Goal: Task Accomplishment & Management: Manage account settings

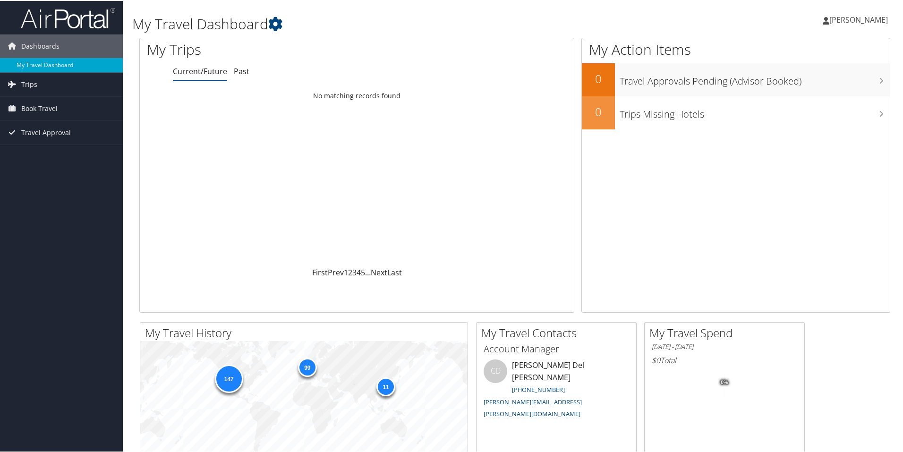
click at [860, 18] on span "[PERSON_NAME]" at bounding box center [858, 19] width 59 height 10
click at [816, 81] on link "View Travel Profile" at bounding box center [833, 84] width 105 height 16
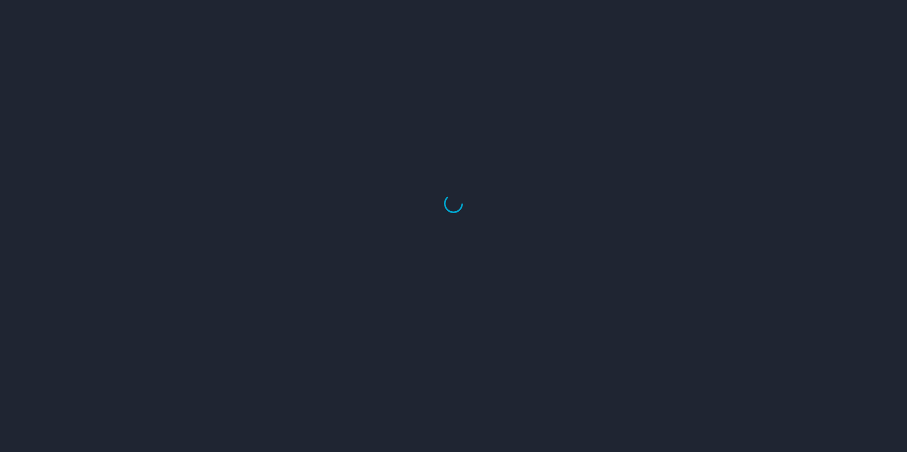
select select "US"
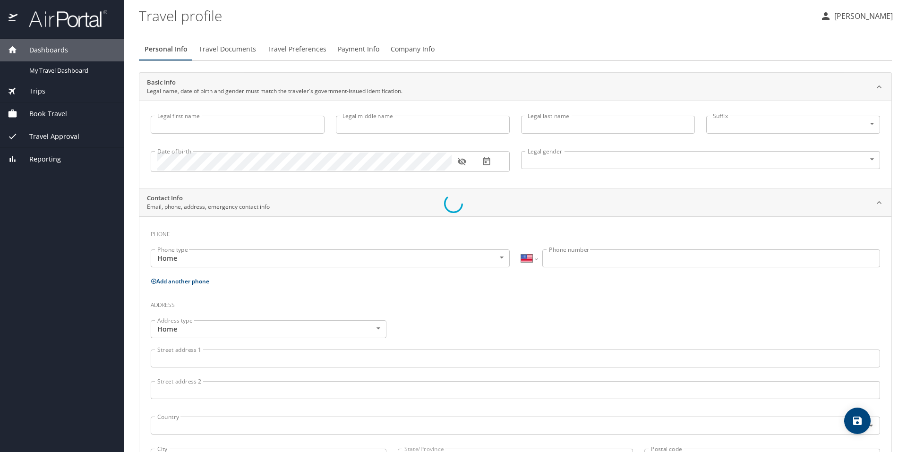
select select "US"
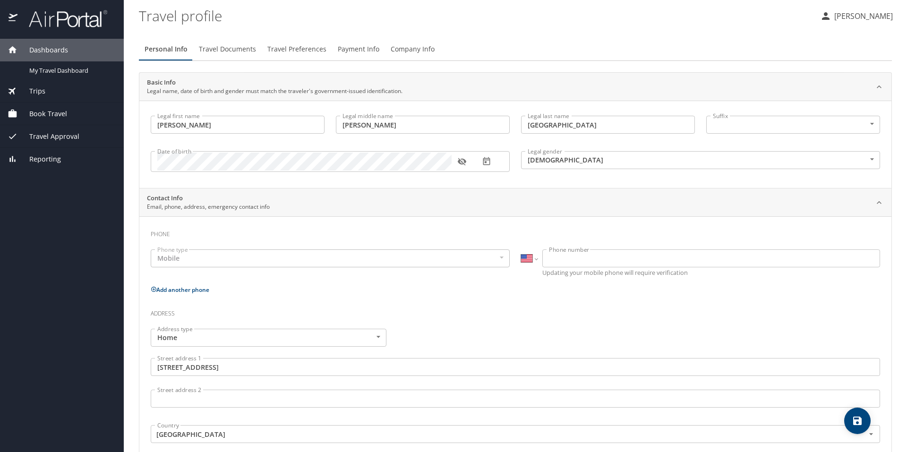
type input "Gina"
type input "Rae"
type input "Berlin"
type input "Female"
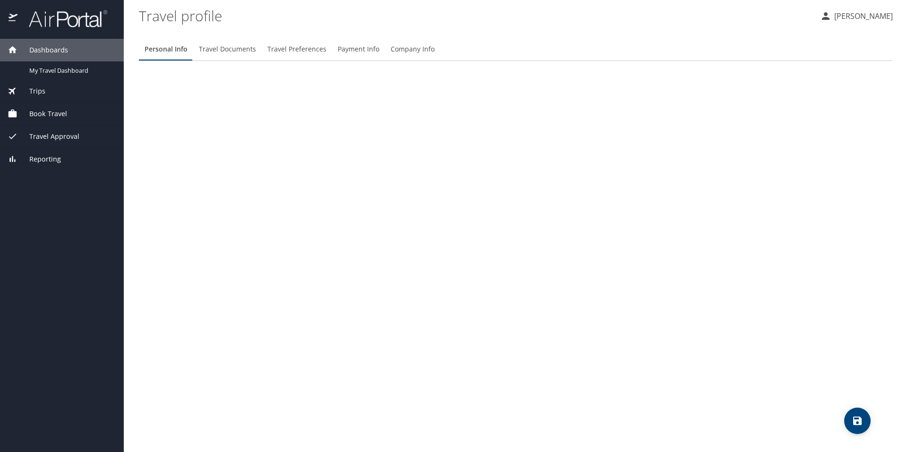
select select "US"
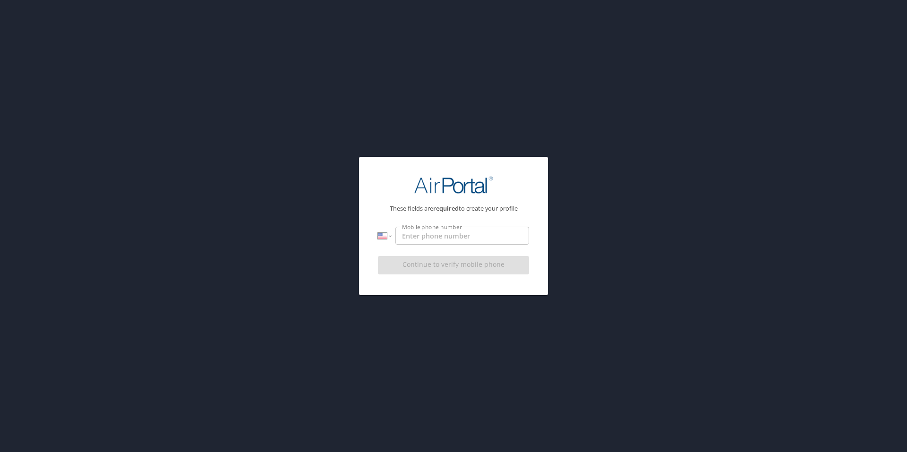
click at [475, 238] on input "Mobile phone number" at bounding box center [462, 236] width 134 height 18
type input "1 (801) 452-3269"
click at [460, 267] on div "Continue to verify mobile phone" at bounding box center [453, 268] width 151 height 32
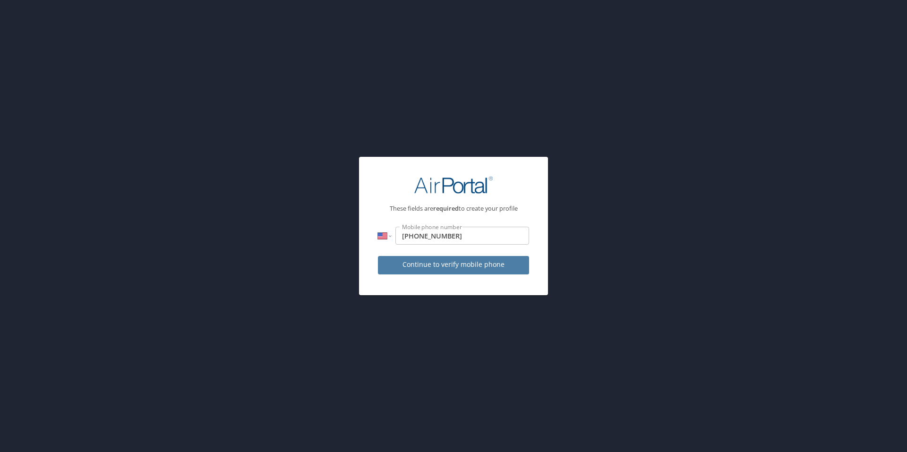
click at [460, 267] on span "Continue to verify mobile phone" at bounding box center [453, 265] width 136 height 12
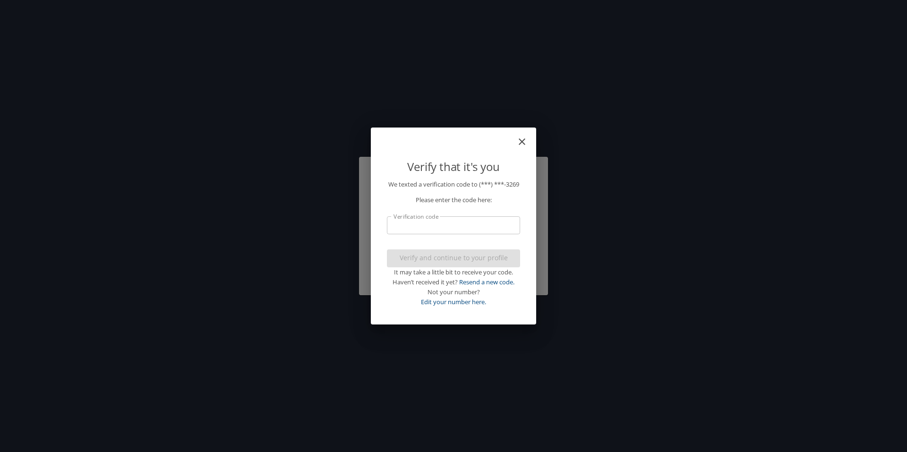
click at [453, 227] on input "Verification code" at bounding box center [453, 225] width 133 height 18
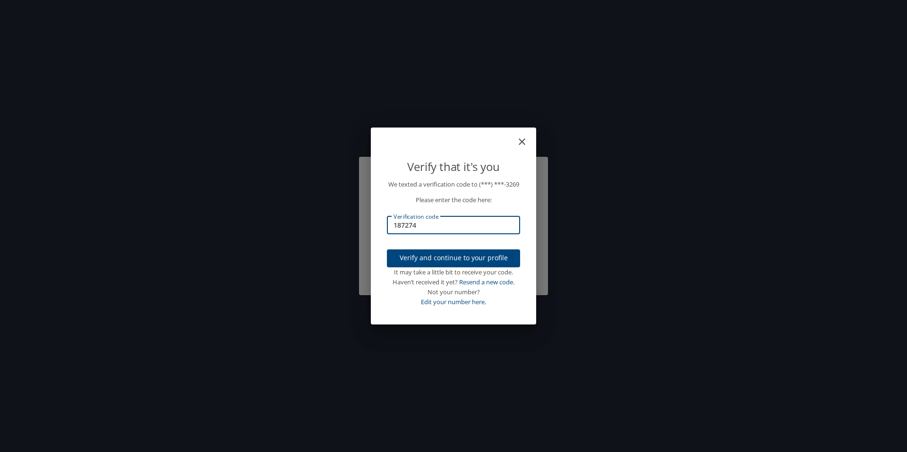
type input "187274"
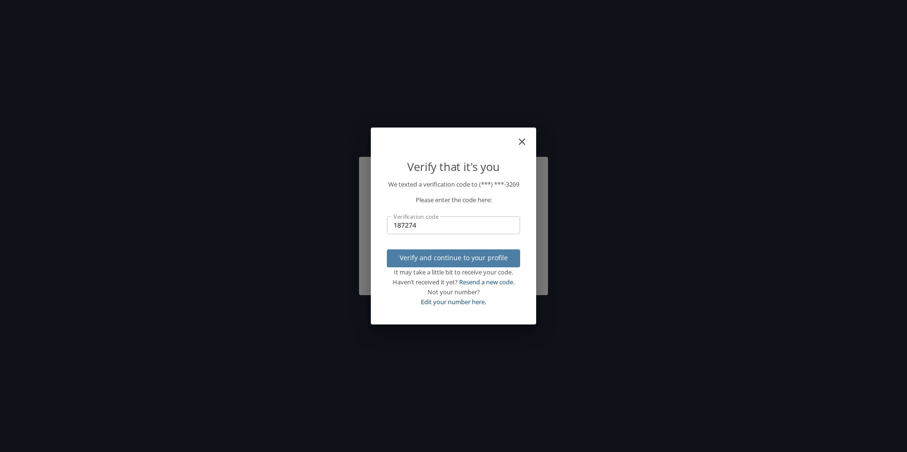
click at [456, 262] on span "Verify and continue to your profile" at bounding box center [453, 258] width 118 height 12
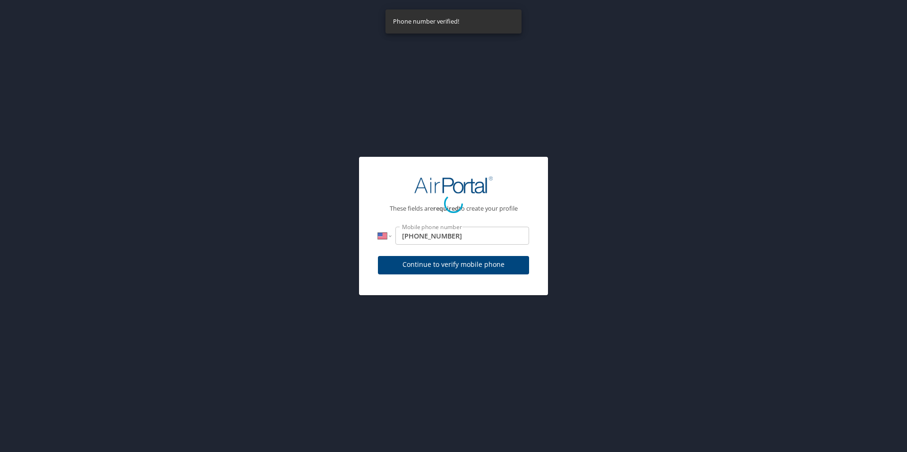
select select "US"
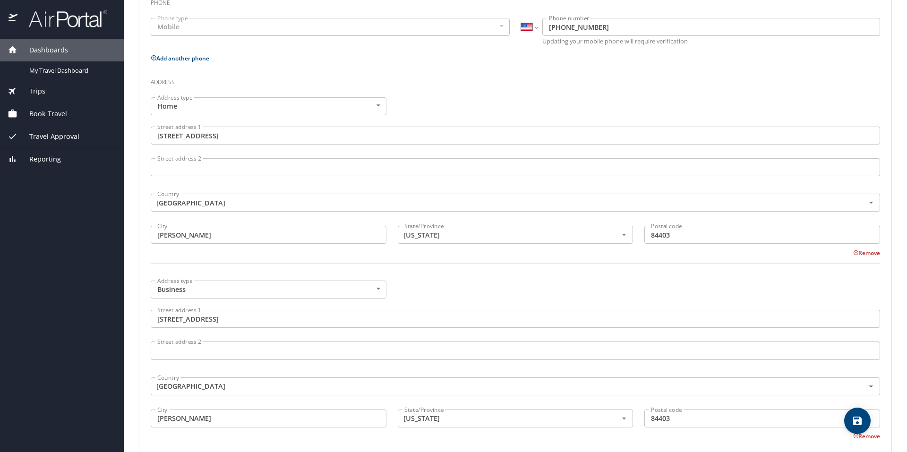
scroll to position [236, 0]
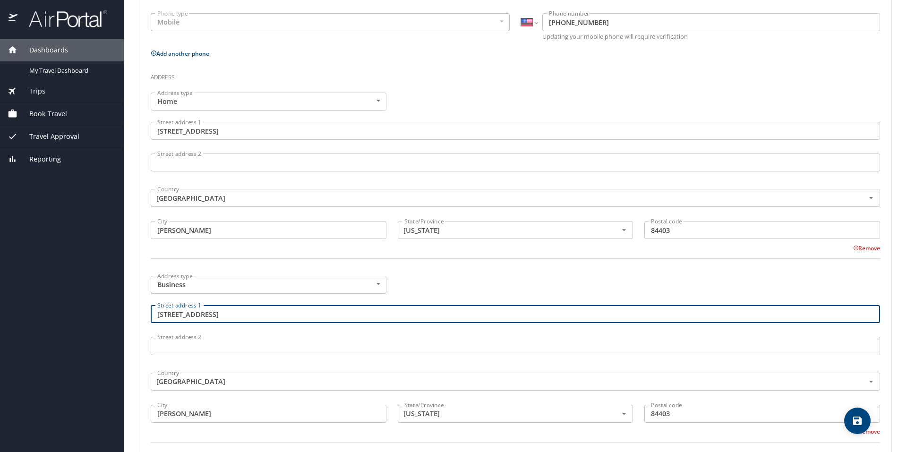
drag, startPoint x: 235, startPoint y: 317, endPoint x: 118, endPoint y: 314, distance: 117.7
click at [118, 314] on div "Dashboards My Travel Dashboard Trips Current / Future Trips Past Trips Trips Mi…" at bounding box center [453, 226] width 907 height 452
type input "3350 Airport Road"
click at [393, 366] on div "Country United States of America Country" at bounding box center [515, 381] width 741 height 36
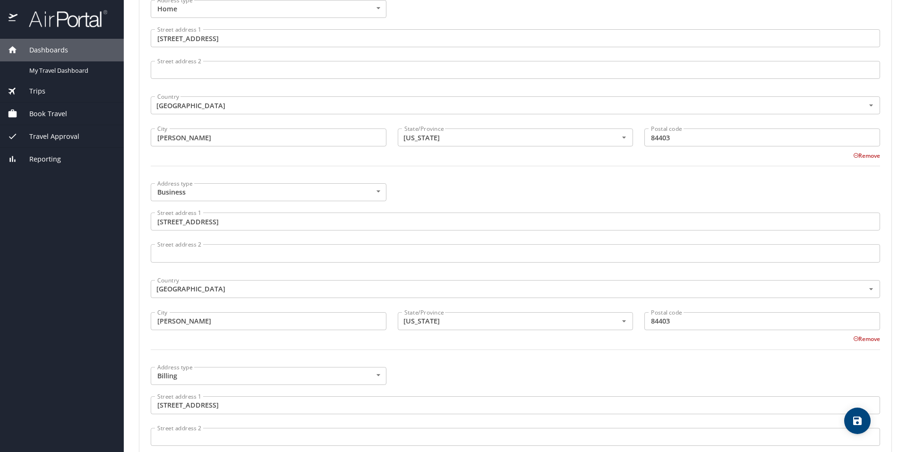
scroll to position [331, 0]
click at [667, 319] on input "84403" at bounding box center [762, 319] width 236 height 18
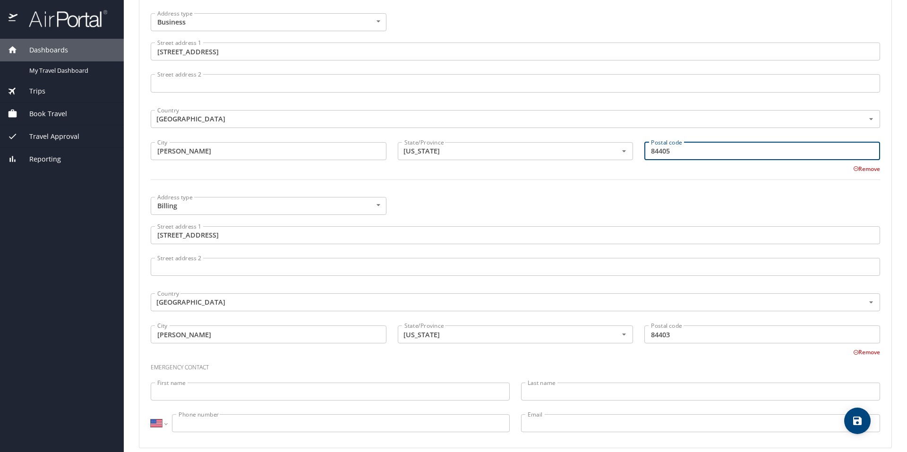
scroll to position [510, 0]
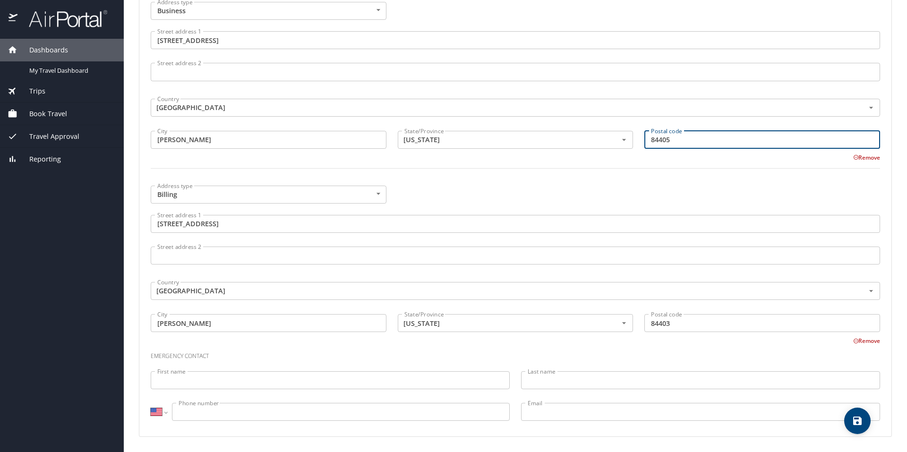
type input "84405"
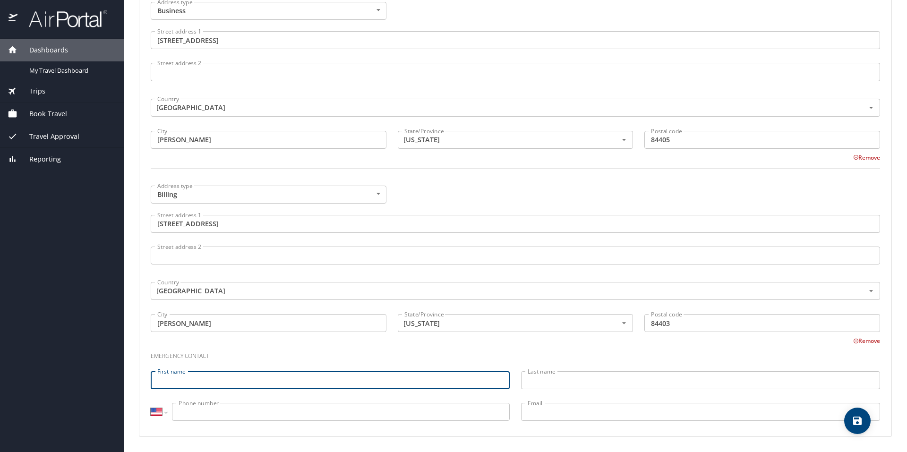
click at [246, 380] on input "First name" at bounding box center [330, 380] width 359 height 18
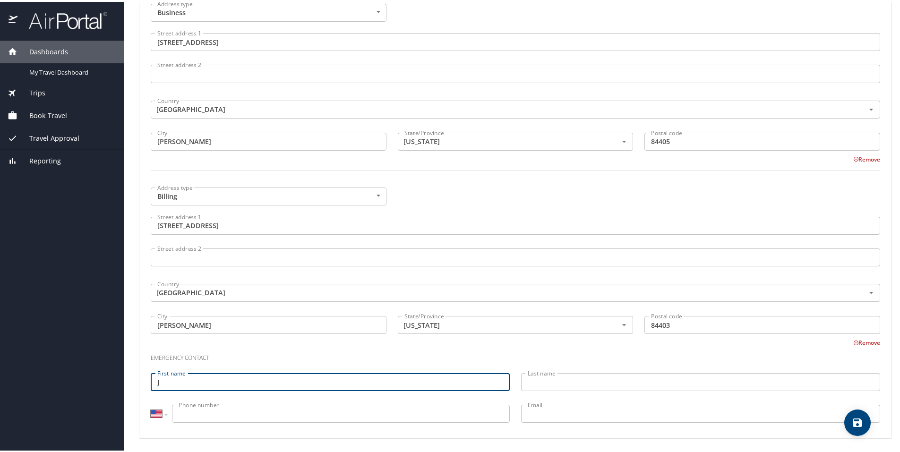
scroll to position [0, 0]
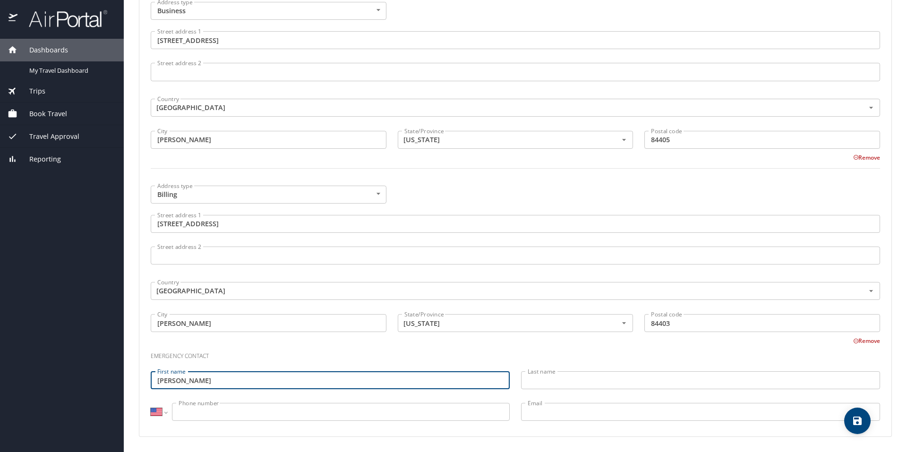
type input "Jerry"
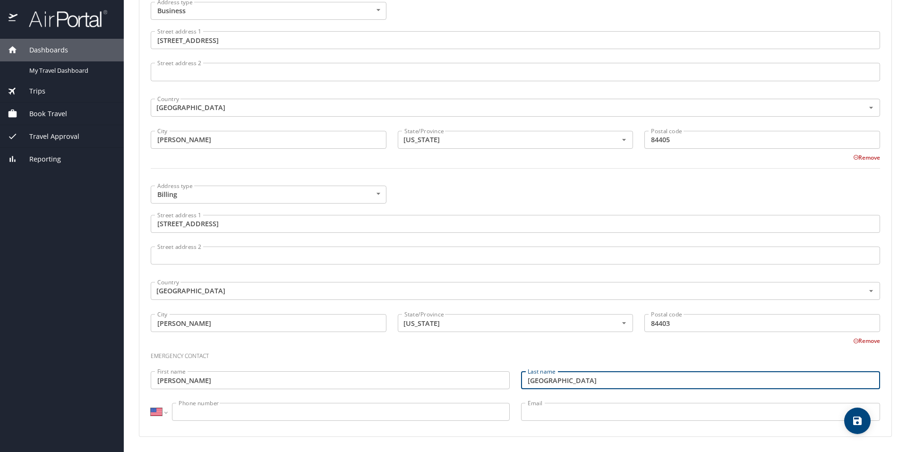
type input "Berlin"
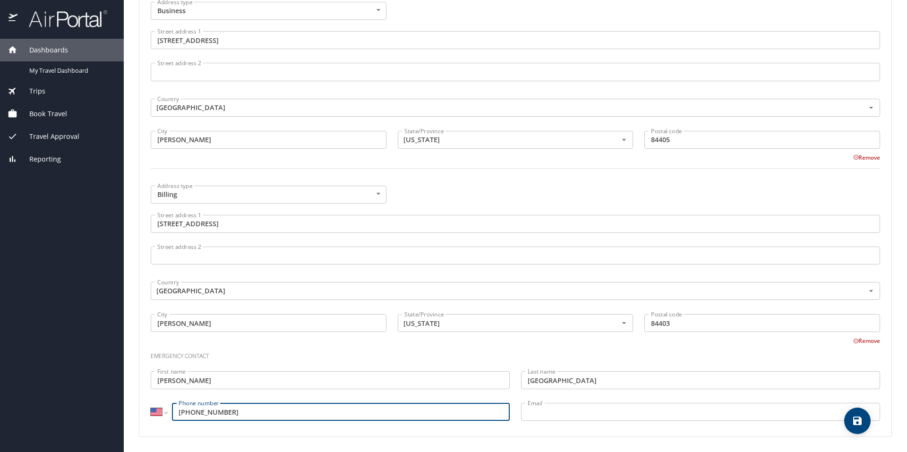
type input "(801) 710-7193"
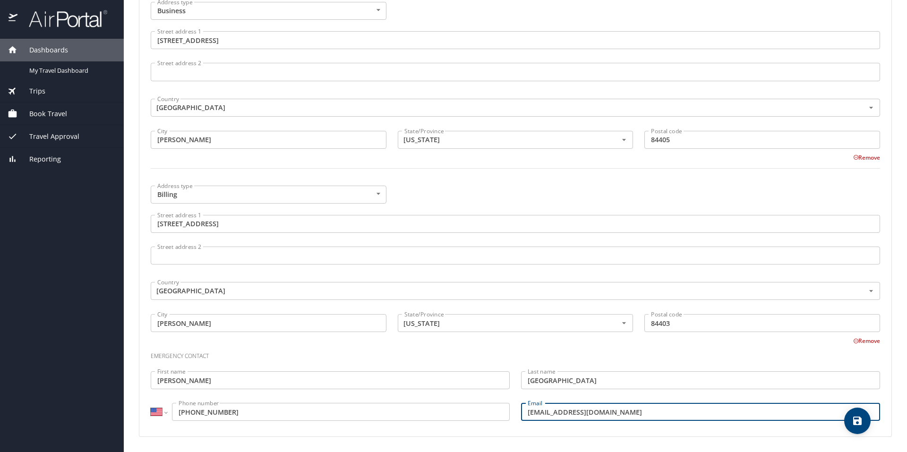
type input "jeroldb007@gmail.com"
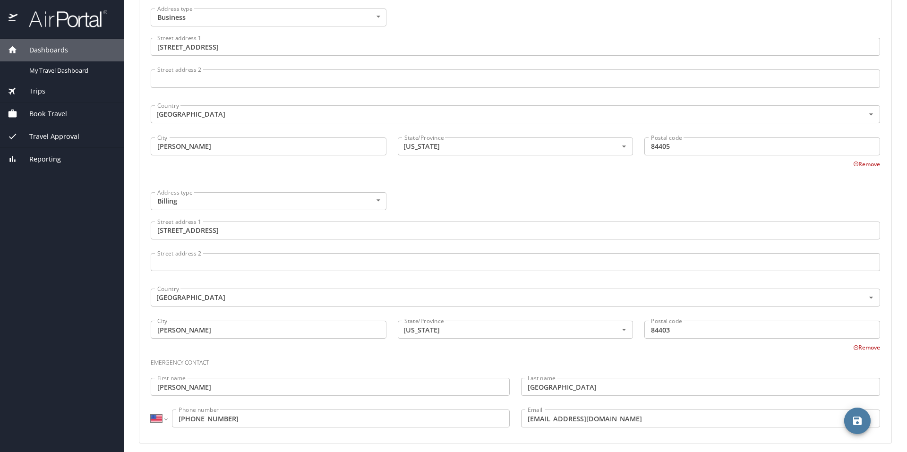
scroll to position [510, 0]
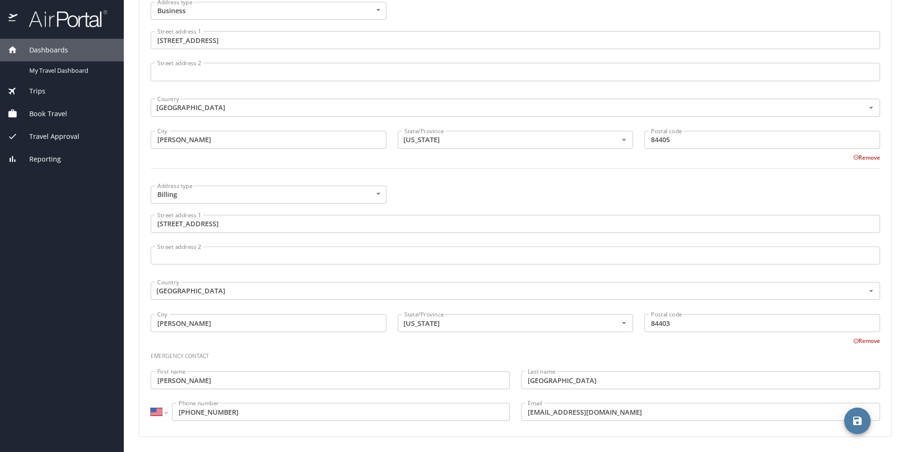
click at [858, 423] on icon "save" at bounding box center [857, 420] width 11 height 11
select select "US"
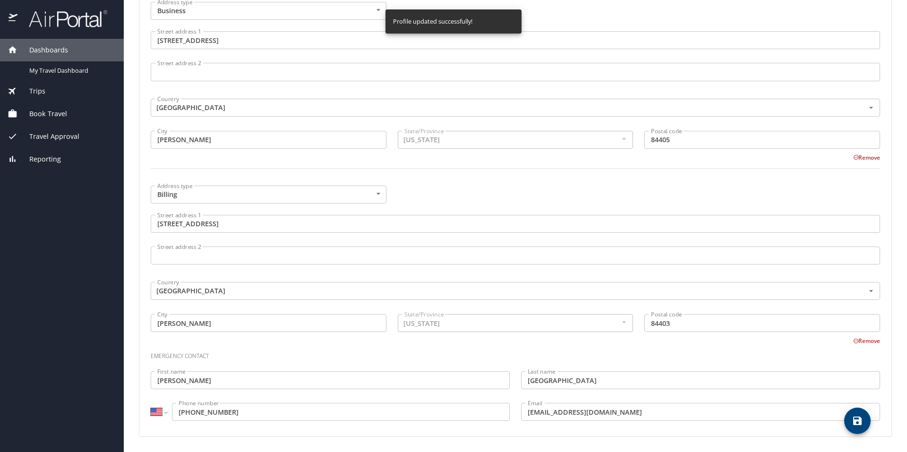
select select "US"
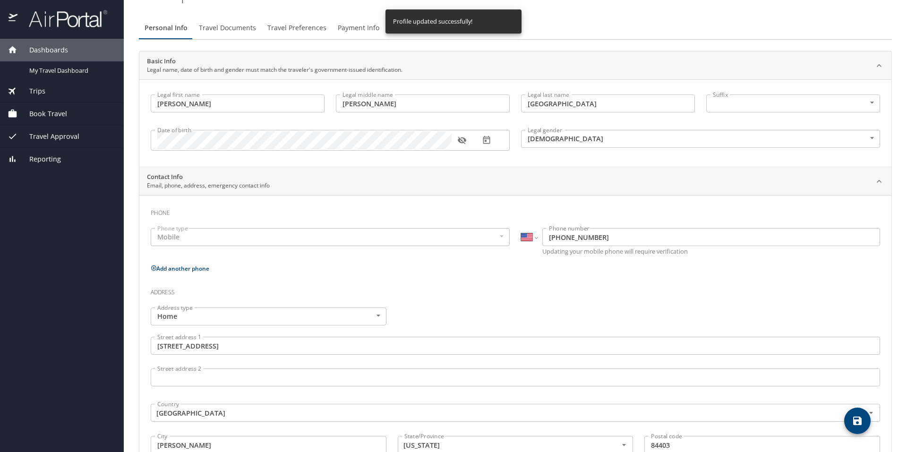
scroll to position [0, 0]
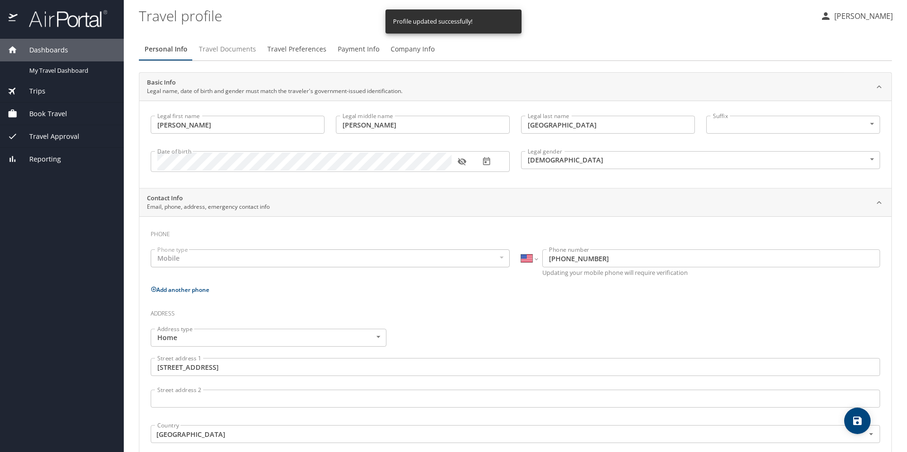
click at [222, 46] on span "Travel Documents" at bounding box center [227, 49] width 57 height 12
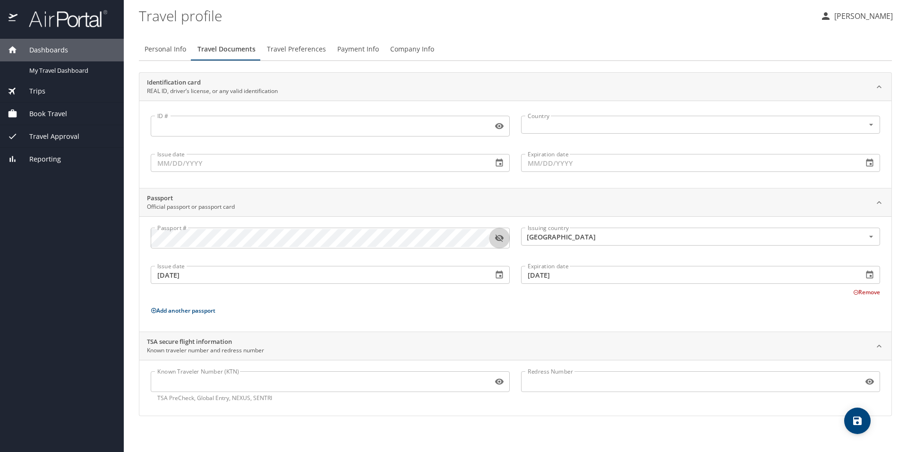
click at [499, 239] on icon "button" at bounding box center [499, 239] width 9 height 8
click at [499, 239] on icon "button" at bounding box center [499, 238] width 9 height 6
click at [359, 44] on span "Payment Info" at bounding box center [358, 49] width 42 height 12
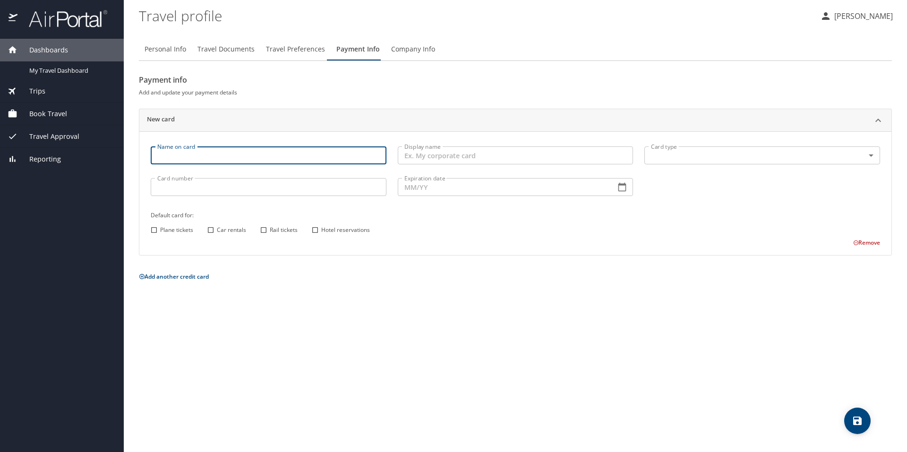
click at [247, 155] on input "Name on card" at bounding box center [269, 155] width 236 height 18
type input "[PERSON_NAME]"
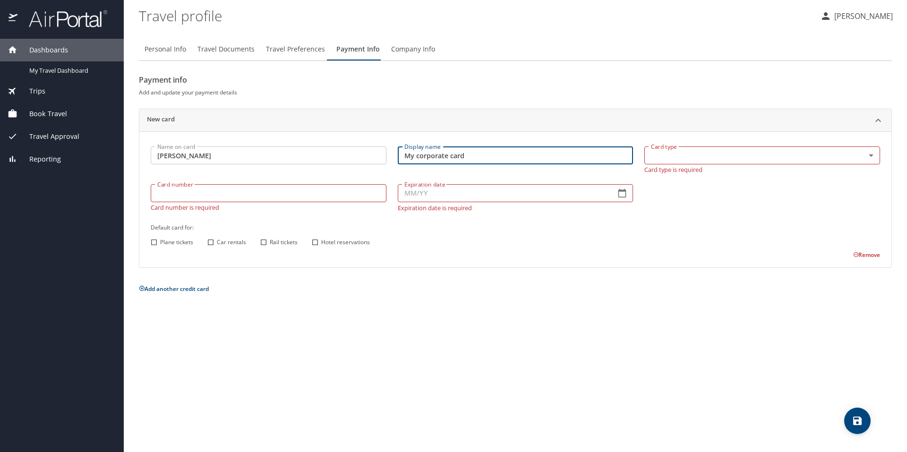
type input "My corporate card"
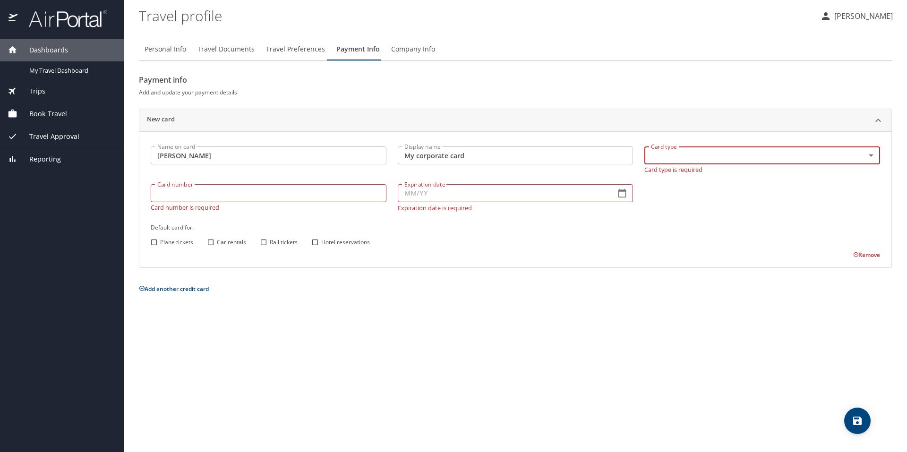
click at [867, 11] on div "[PERSON_NAME]" at bounding box center [851, 15] width 79 height 30
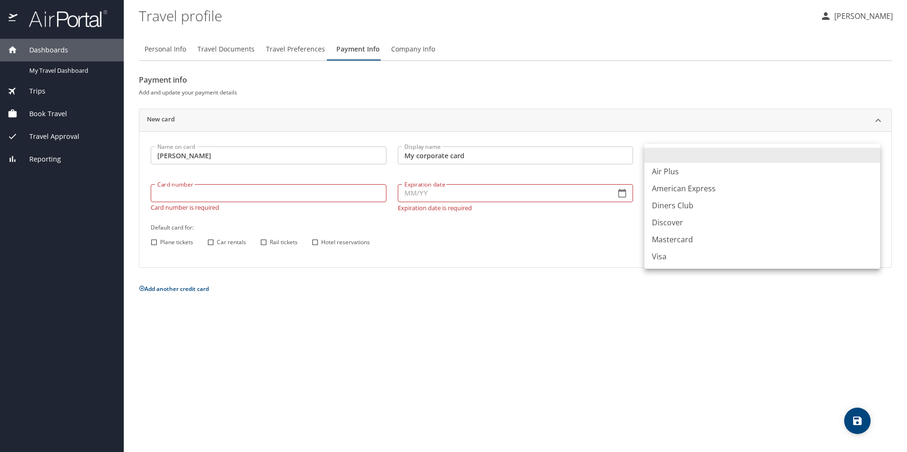
click at [872, 153] on body "Dashboards My Travel Dashboard Trips Current / Future Trips Past Trips Trips Mi…" at bounding box center [453, 226] width 907 height 452
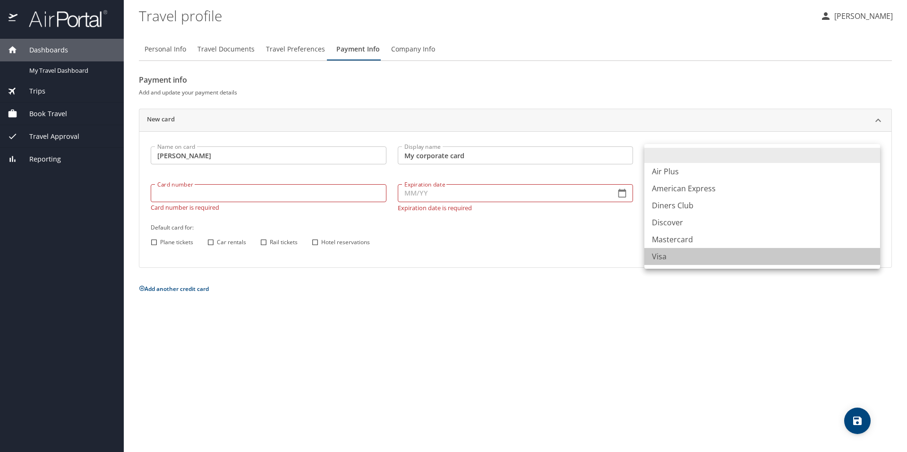
click at [685, 258] on li "Visa" at bounding box center [762, 256] width 236 height 17
type input "VI"
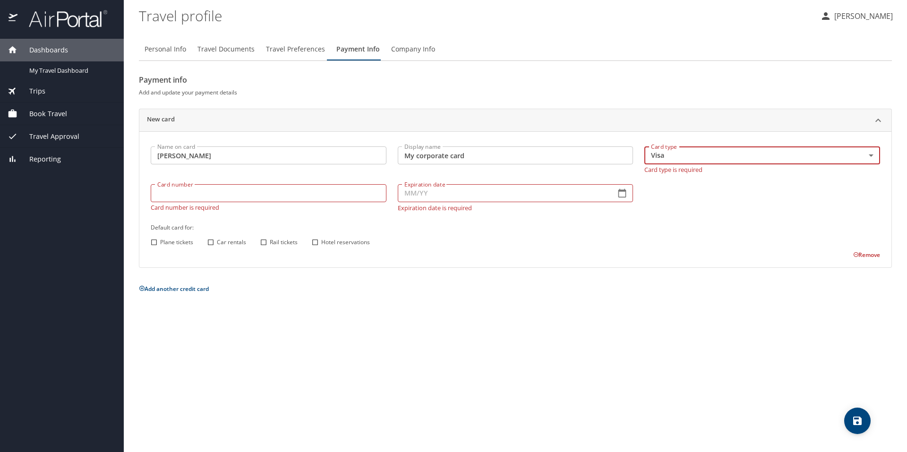
click at [257, 193] on input "Card number" at bounding box center [269, 193] width 236 height 18
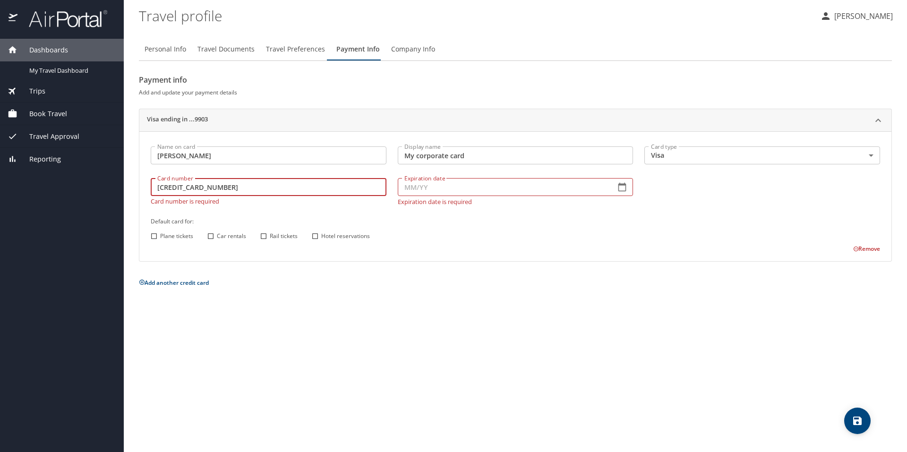
type input "4808017009679903"
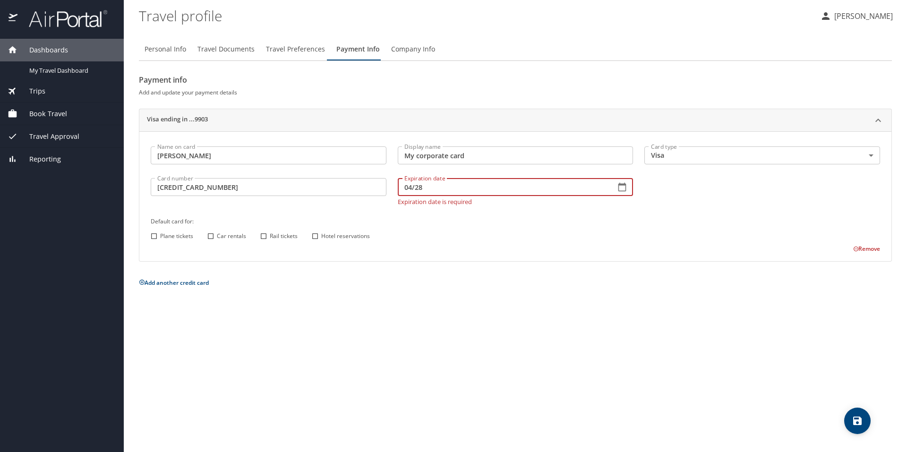
type input "04/28"
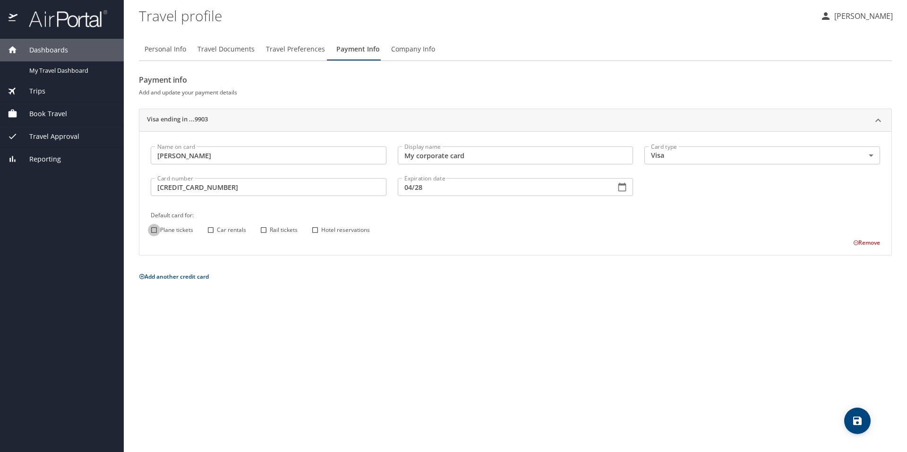
click at [153, 236] on input "Plane tickets" at bounding box center [154, 230] width 12 height 12
checkbox input "true"
click at [211, 230] on input "Car rentals" at bounding box center [211, 230] width 12 height 12
checkbox input "true"
click at [264, 230] on input "Rail tickets" at bounding box center [263, 230] width 12 height 12
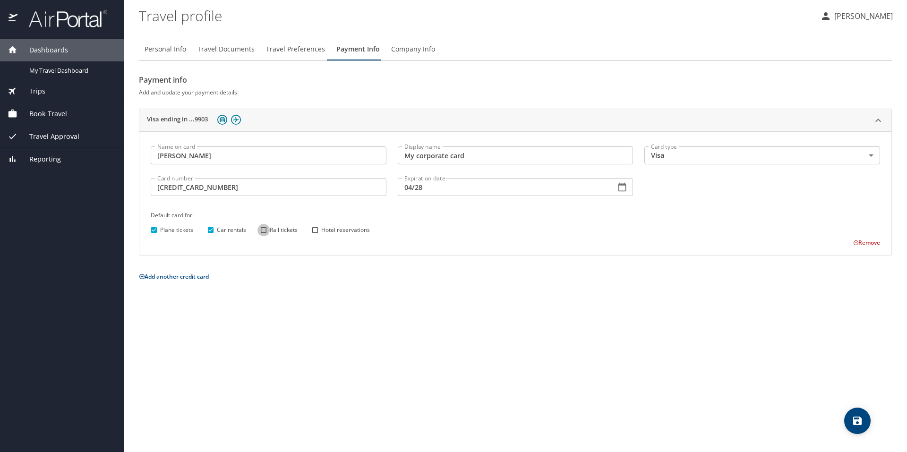
checkbox input "true"
click at [323, 231] on span "Hotel reservations" at bounding box center [345, 230] width 49 height 9
click at [321, 231] on input "Hotel reservations" at bounding box center [315, 230] width 12 height 12
checkbox input "true"
click at [855, 422] on icon "save" at bounding box center [857, 421] width 9 height 9
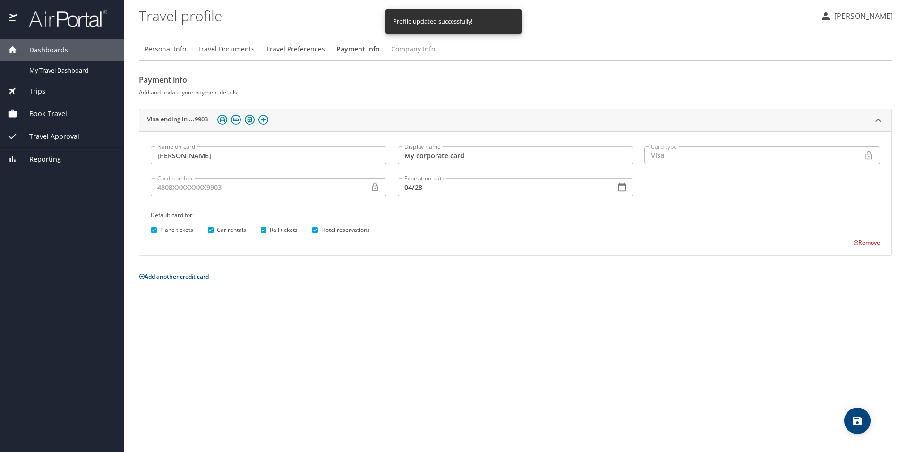
click at [415, 51] on span "Company Info" at bounding box center [413, 49] width 44 height 12
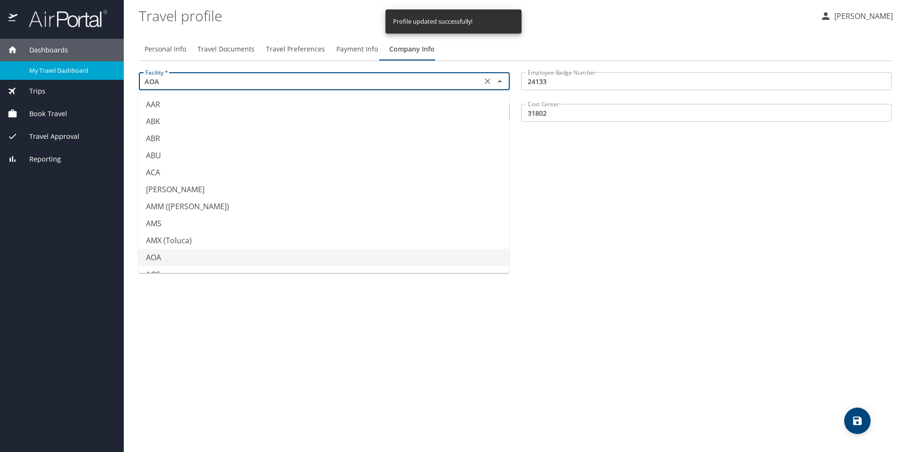
drag, startPoint x: 187, startPoint y: 81, endPoint x: 61, endPoint y: 72, distance: 126.0
click at [61, 72] on div "Dashboards My Travel Dashboard Trips Current / Future Trips Past Trips Trips Mi…" at bounding box center [453, 226] width 907 height 452
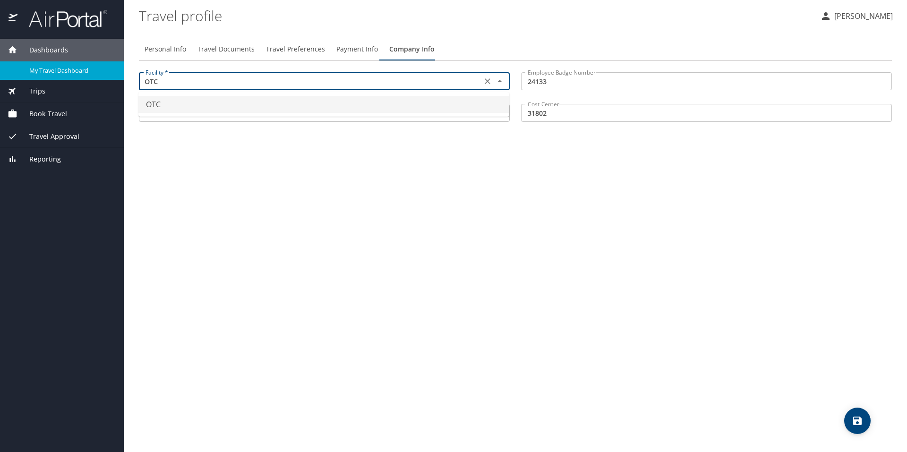
type input "OTC"
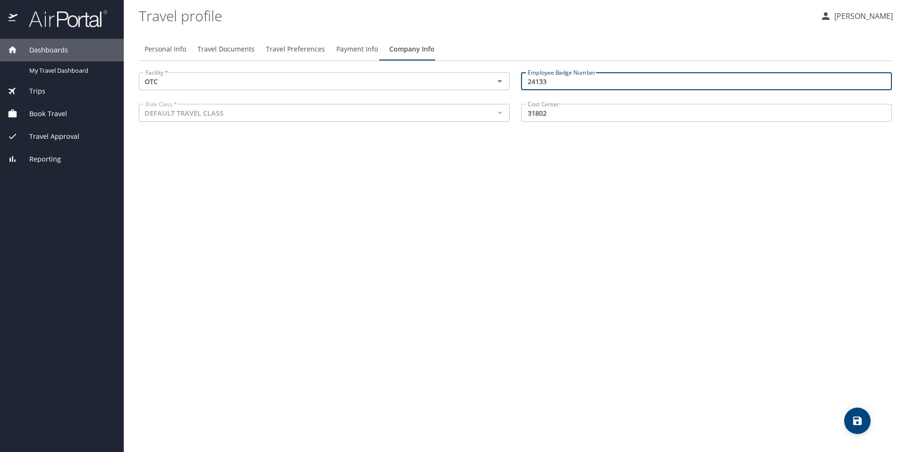
click at [859, 419] on icon "save" at bounding box center [857, 421] width 9 height 9
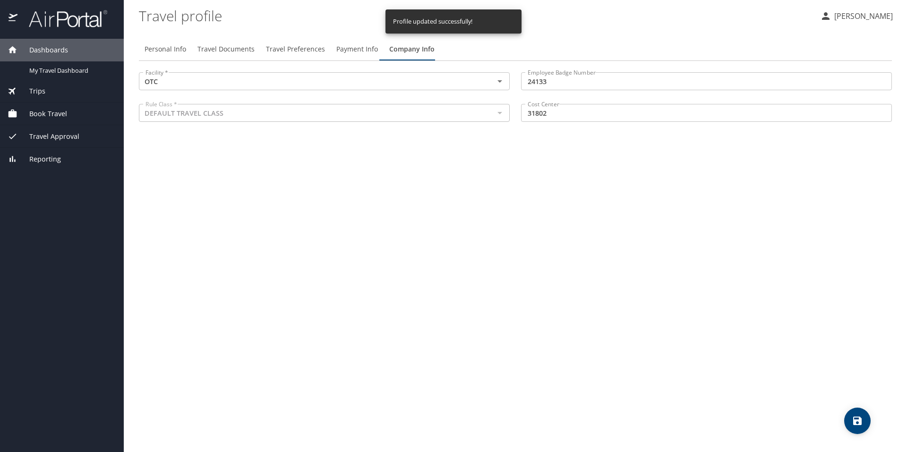
click at [301, 49] on span "Travel Preferences" at bounding box center [295, 49] width 59 height 12
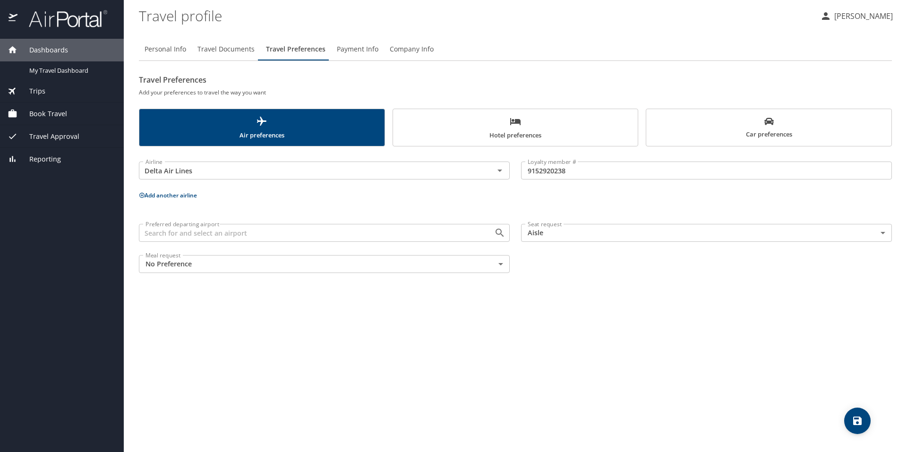
click at [356, 238] on input "Preferred departing airport" at bounding box center [310, 233] width 337 height 12
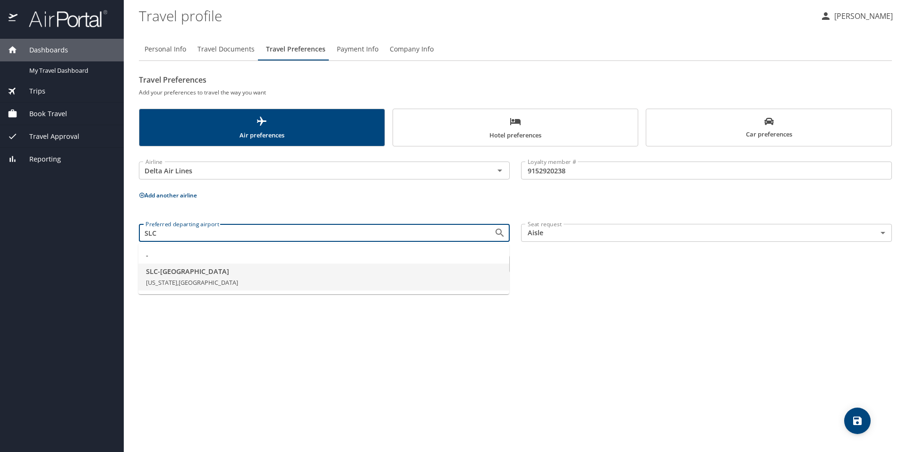
click at [306, 277] on li "SLC - Salt Lake City Utah, United States of America" at bounding box center [323, 277] width 371 height 27
type input "SLC - Salt Lake City"
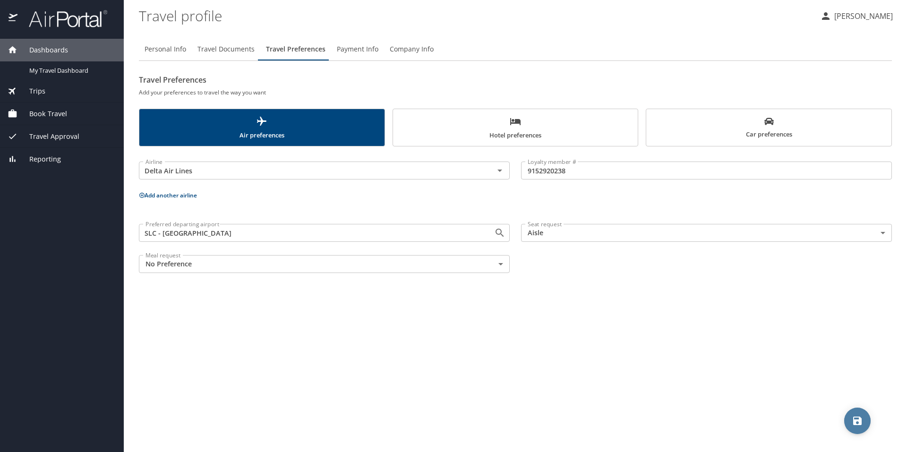
click at [853, 419] on icon "save" at bounding box center [857, 420] width 11 height 11
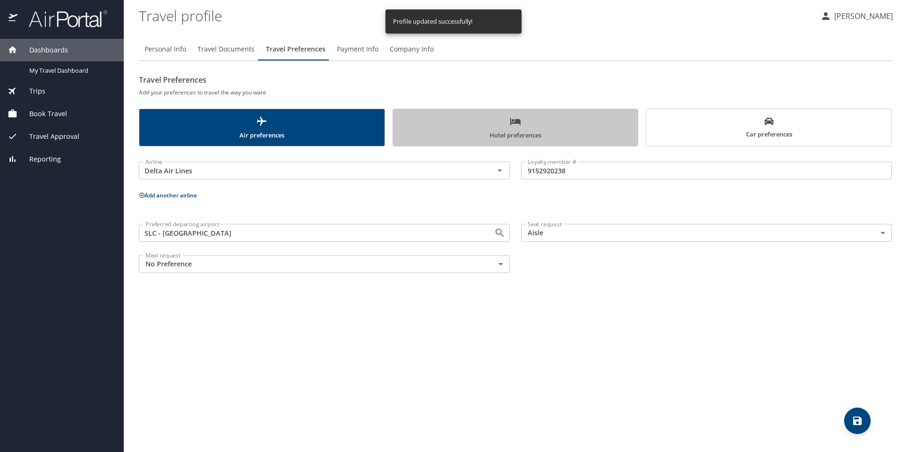
click at [503, 125] on span "Hotel preferences" at bounding box center [516, 128] width 234 height 25
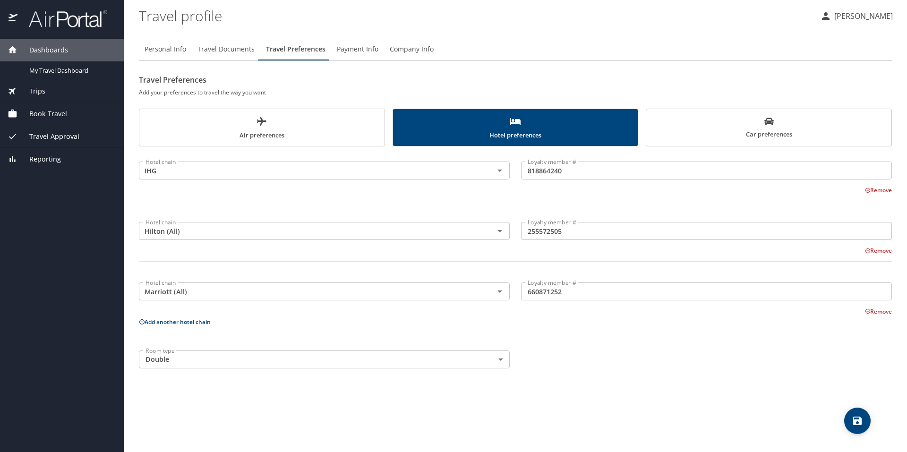
click at [502, 358] on body "Dashboards My Travel Dashboard Trips Current / Future Trips Past Trips Trips Mi…" at bounding box center [453, 226] width 907 height 452
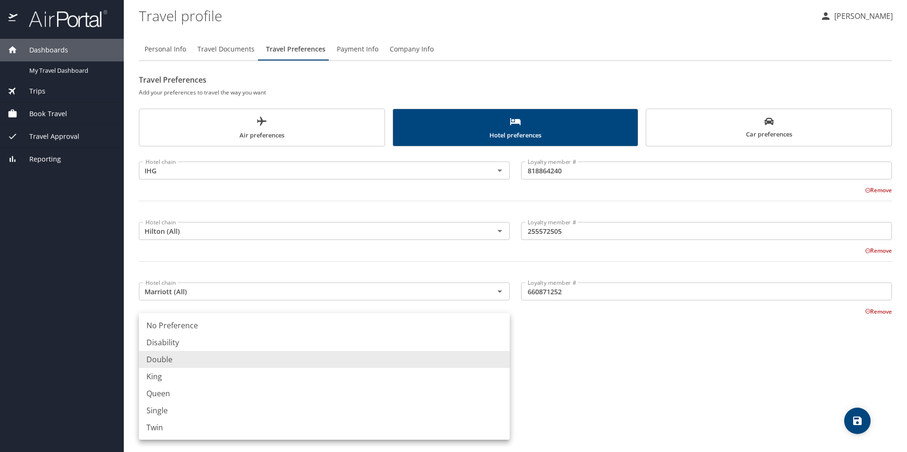
click at [202, 397] on li "Queen" at bounding box center [324, 393] width 371 height 17
type input "Queen"
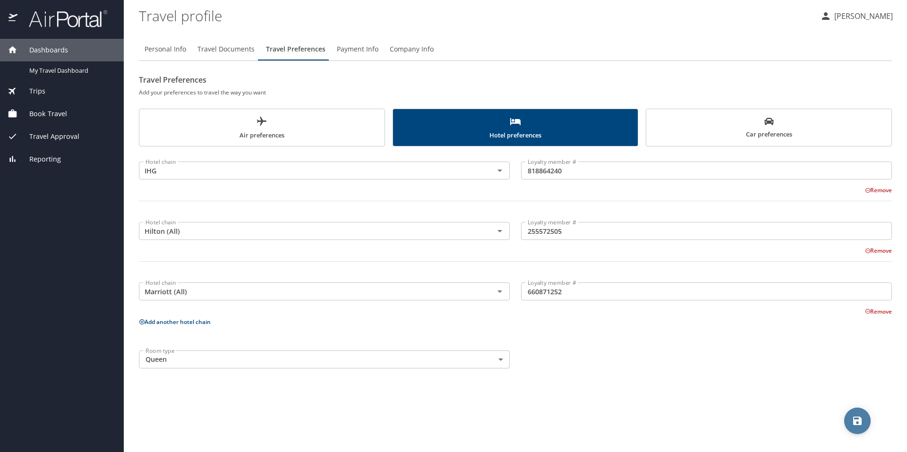
click at [855, 419] on icon "save" at bounding box center [857, 420] width 11 height 11
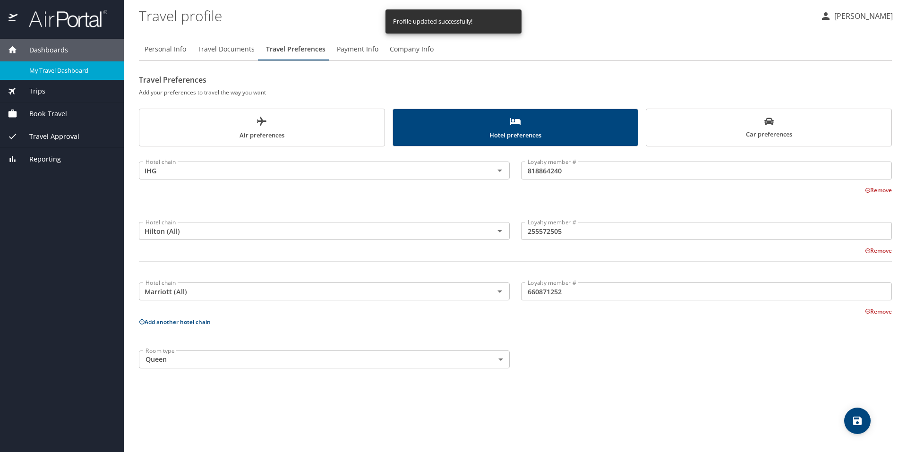
click at [67, 71] on span "My Travel Dashboard" at bounding box center [70, 70] width 83 height 9
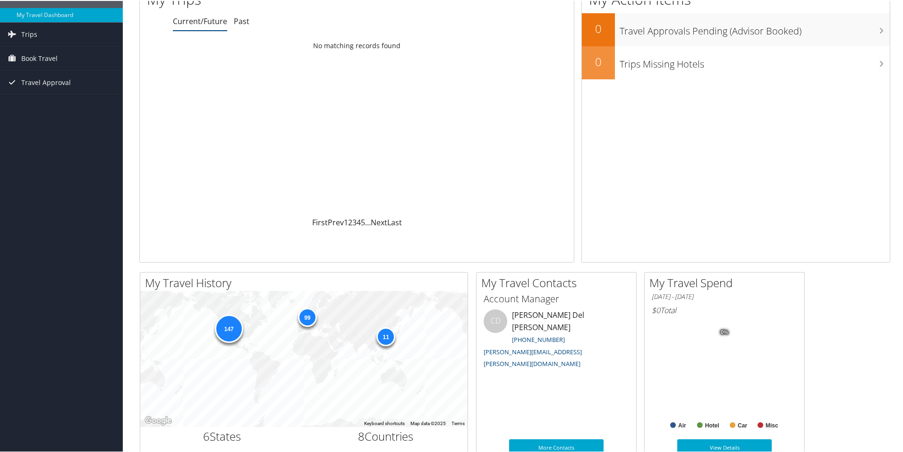
scroll to position [47, 0]
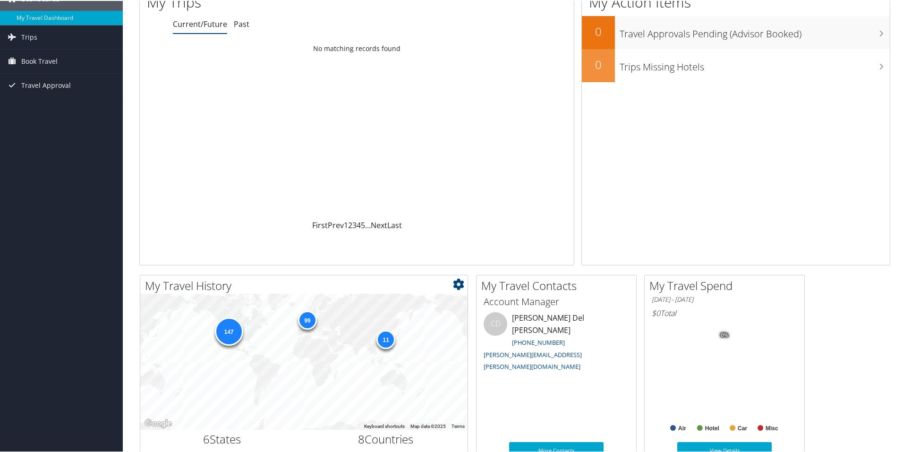
click at [307, 322] on div "99" at bounding box center [307, 319] width 19 height 19
click at [307, 314] on div "99" at bounding box center [307, 319] width 19 height 19
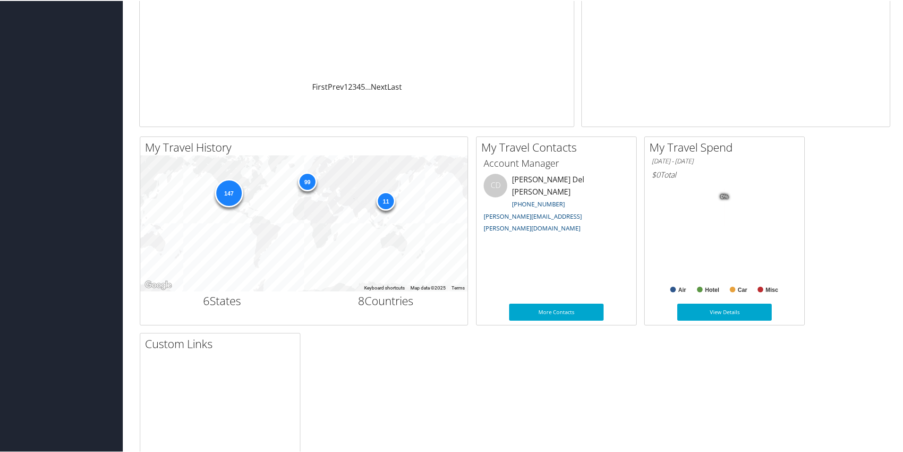
scroll to position [189, 0]
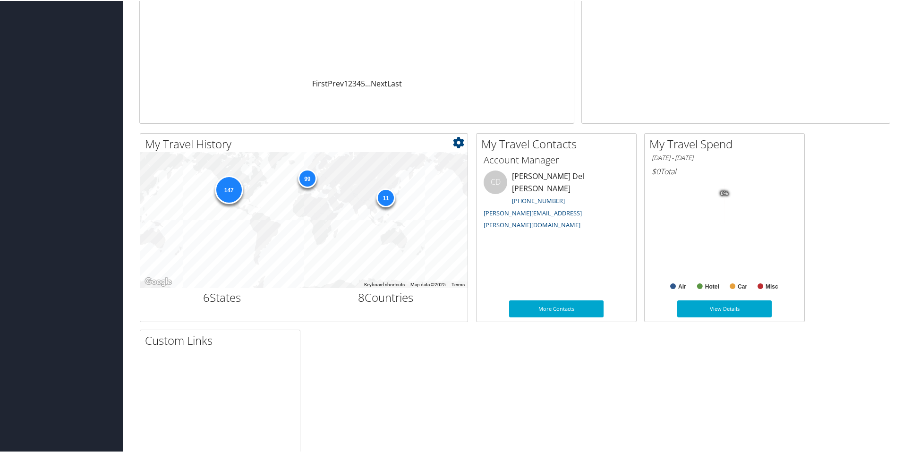
click at [214, 298] on h2 "6 States" at bounding box center [222, 297] width 150 height 16
click at [195, 141] on h2 "My Travel History" at bounding box center [306, 144] width 323 height 16
click at [458, 140] on icon at bounding box center [458, 141] width 11 height 11
click at [483, 426] on div "My Travel History Small Medium Large ← Move left → Move right ↑ Move up ↓ Move …" at bounding box center [514, 324] width 765 height 385
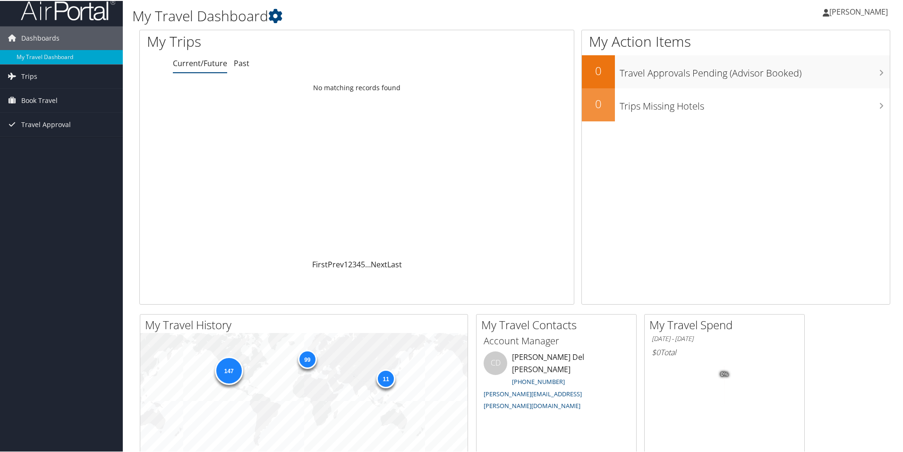
scroll to position [0, 0]
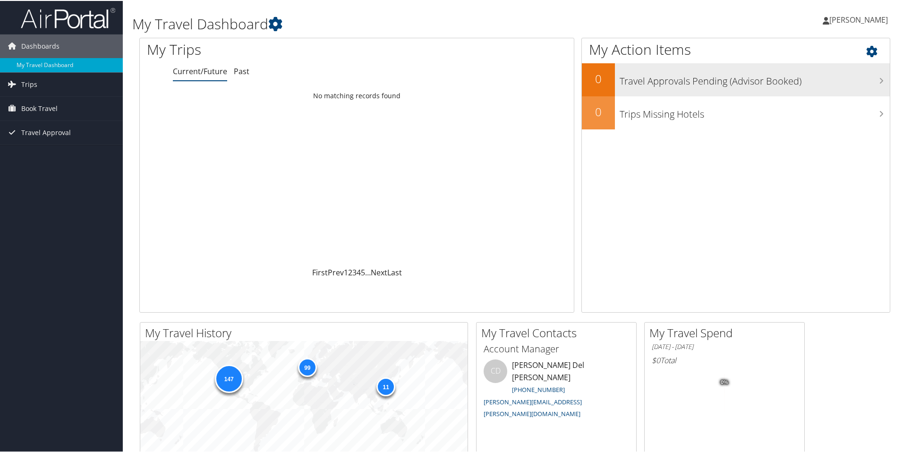
click at [881, 78] on h3 "Travel Approvals Pending (Advisor Booked)" at bounding box center [755, 78] width 270 height 18
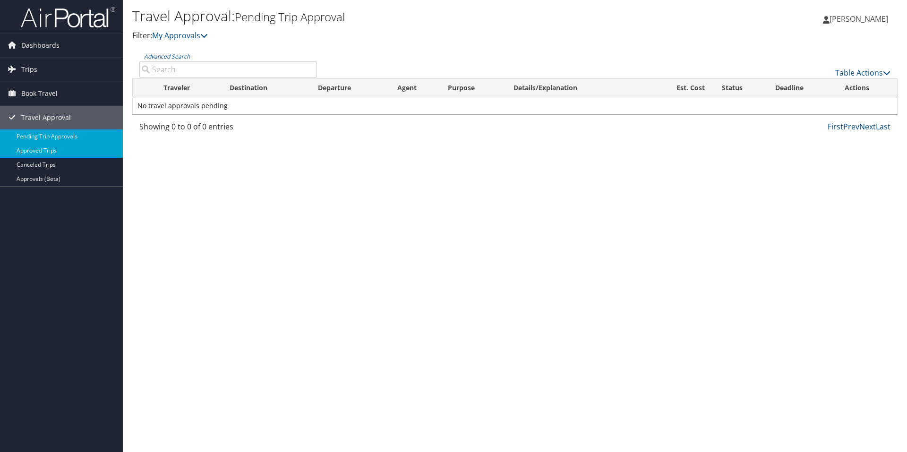
click at [43, 154] on link "Approved Trips" at bounding box center [61, 151] width 123 height 14
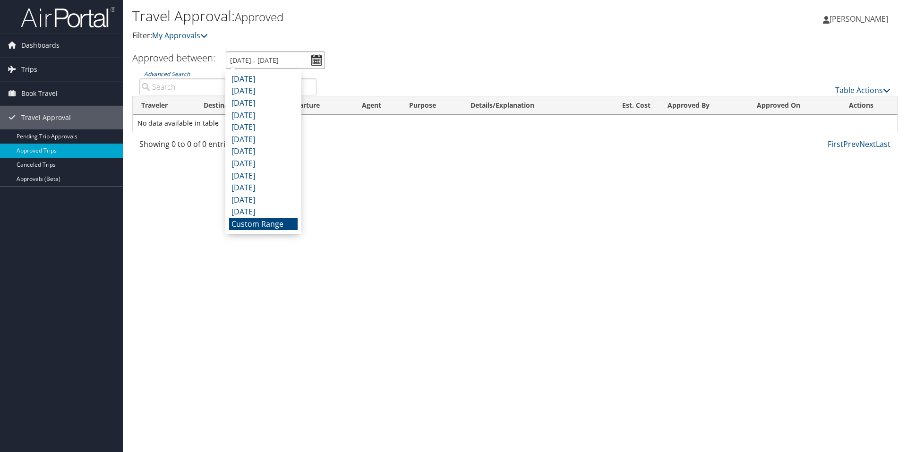
click at [321, 61] on input "[DATE] - [DATE]" at bounding box center [275, 59] width 99 height 17
click at [272, 152] on li "[DATE]" at bounding box center [263, 151] width 68 height 12
type input "[DATE] - [DATE]"
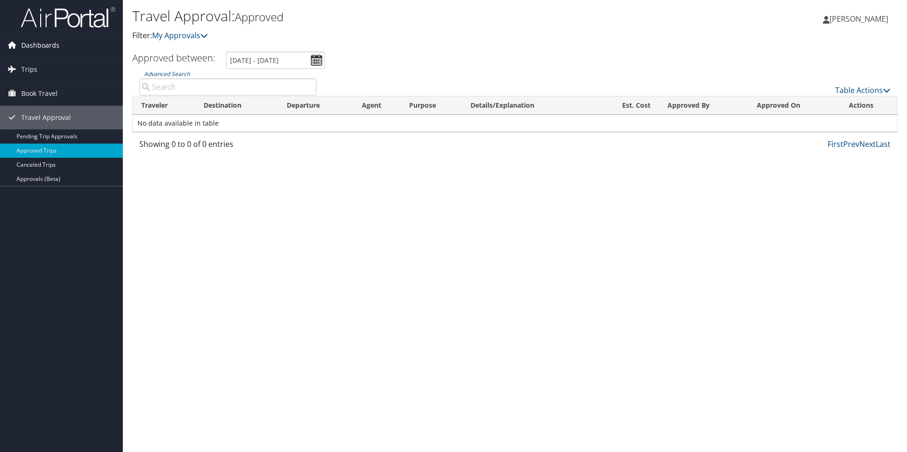
click at [23, 43] on span "Dashboards" at bounding box center [40, 46] width 38 height 24
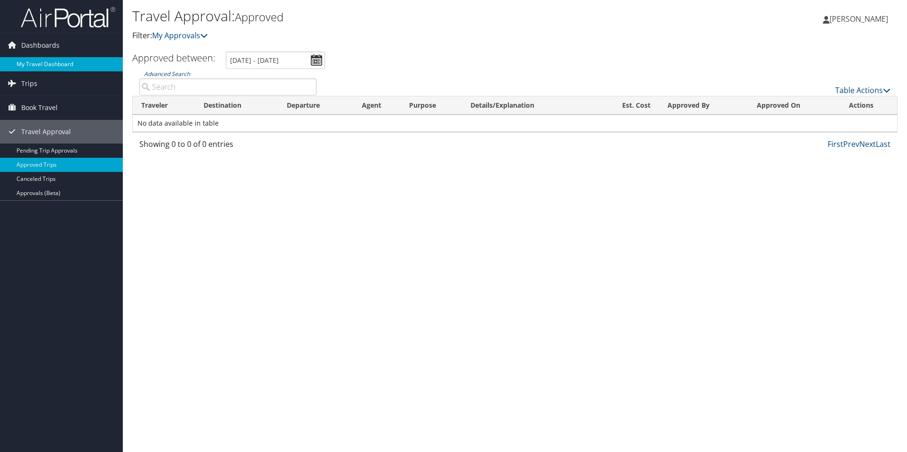
click at [32, 62] on link "My Travel Dashboard" at bounding box center [61, 64] width 123 height 14
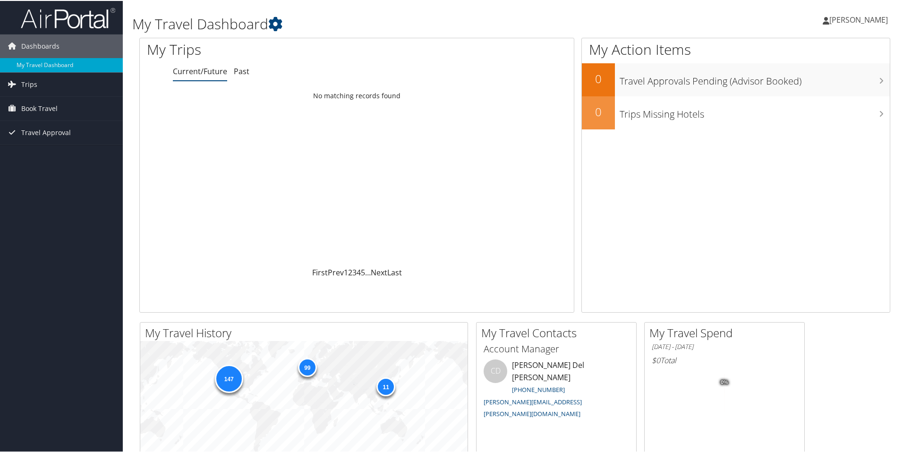
click at [868, 14] on span "[PERSON_NAME]" at bounding box center [858, 19] width 59 height 10
click at [811, 81] on link "View Travel Profile" at bounding box center [833, 84] width 105 height 16
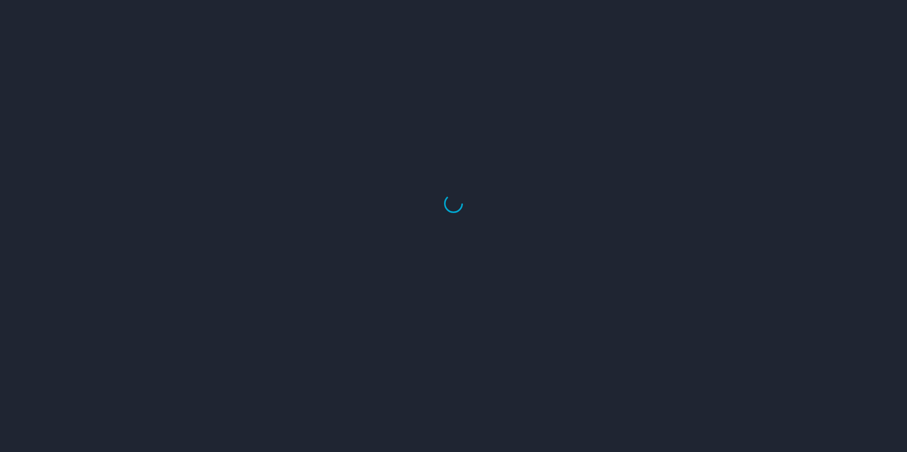
select select "US"
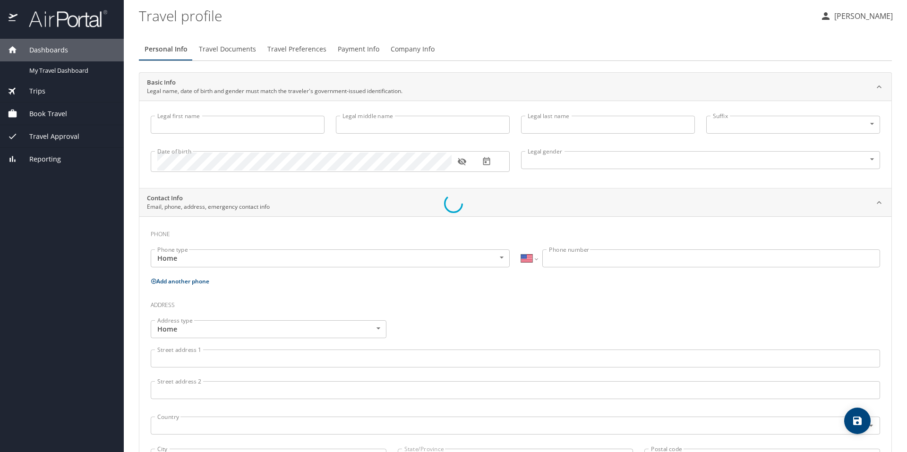
type input "Gina"
type input "Rae"
type input "Berlin"
type input "Female"
type input "Jerry"
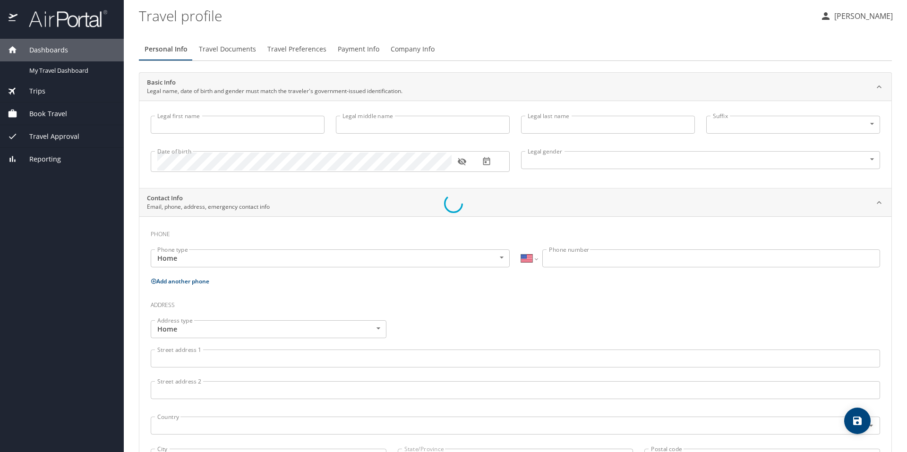
type input "Berlin"
type input "(801) 710-7193"
type input "jeroldb007@gmail.com"
select select "US"
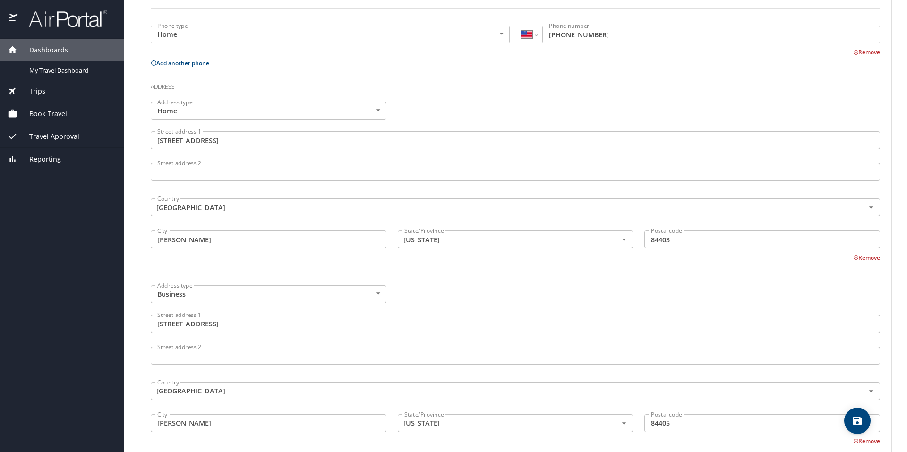
scroll to position [93, 0]
